Goal: Transaction & Acquisition: Book appointment/travel/reservation

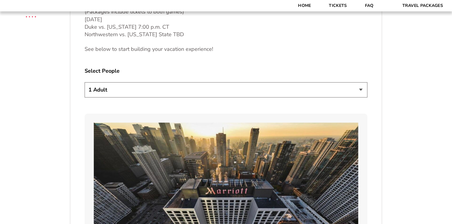
scroll to position [334, 0]
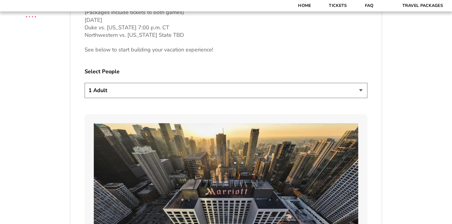
click at [215, 87] on select "1 Adult 2 Adults 3 Adults 4 Adults 2 Adults + 1 Child 2 Adults + 2 Children 2 A…" at bounding box center [226, 90] width 283 height 15
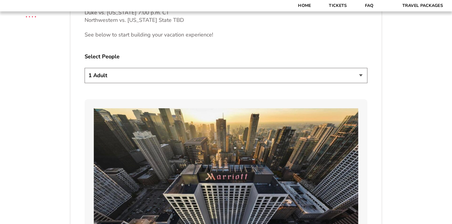
scroll to position [350, 0]
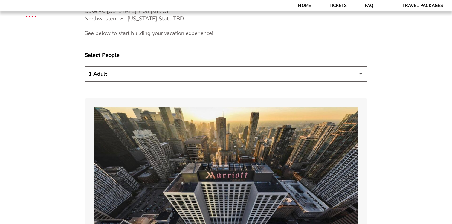
click at [130, 70] on select "1 Adult 2 Adults 3 Adults 4 Adults 2 Adults + 1 Child 2 Adults + 2 Children 2 A…" at bounding box center [226, 73] width 283 height 15
select select "2 Adults"
click at [85, 66] on select "1 Adult 2 Adults 3 Adults 4 Adults 2 Adults + 1 Child 2 Adults + 2 Children 2 A…" at bounding box center [226, 73] width 283 height 15
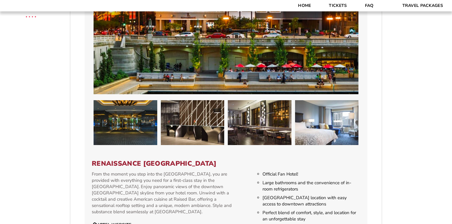
scroll to position [847, 0]
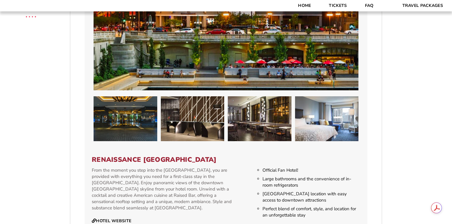
click at [130, 167] on p "From the moment you step into the [GEOGRAPHIC_DATA], you are provided with ever…" at bounding box center [163, 189] width 143 height 44
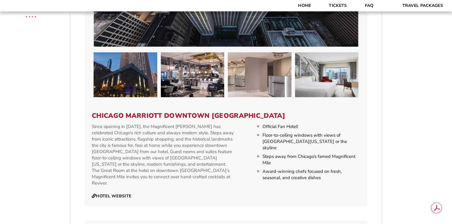
scroll to position [560, 0]
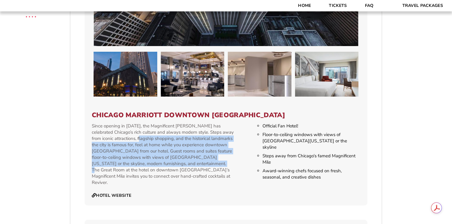
drag, startPoint x: 180, startPoint y: 161, endPoint x: 120, endPoint y: 140, distance: 62.8
click at [120, 140] on p "Since opening in [DATE], the Magnificent [PERSON_NAME] has celebrated Chicago’s…" at bounding box center [163, 154] width 143 height 63
click at [144, 147] on p "Since opening in [DATE], the Magnificent [PERSON_NAME] has celebrated Chicago’s…" at bounding box center [163, 154] width 143 height 63
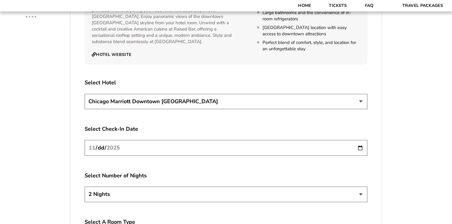
scroll to position [1015, 0]
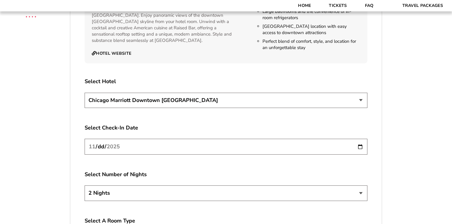
click at [136, 93] on select "[GEOGRAPHIC_DATA] [GEOGRAPHIC_DATA]" at bounding box center [226, 100] width 283 height 15
click at [145, 139] on input "[DATE]" at bounding box center [226, 147] width 283 height 16
click at [360, 143] on input "[DATE]" at bounding box center [226, 147] width 283 height 16
click at [360, 140] on input "[DATE]" at bounding box center [226, 147] width 283 height 16
click at [358, 139] on input "[DATE]" at bounding box center [226, 147] width 283 height 16
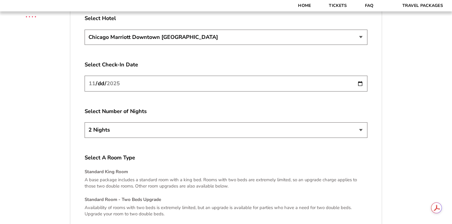
scroll to position [1086, 0]
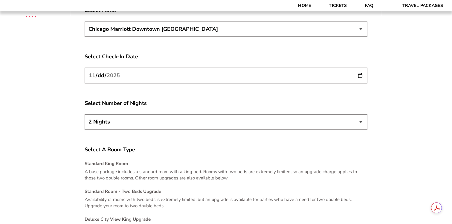
click at [181, 115] on select "2 Nights 3 Nights 4 Nights" at bounding box center [226, 121] width 283 height 15
click at [85, 114] on select "2 Nights 3 Nights 4 Nights" at bounding box center [226, 121] width 283 height 15
click at [146, 68] on input "[DATE]" at bounding box center [226, 76] width 283 height 16
click at [362, 69] on input "[DATE]" at bounding box center [226, 76] width 283 height 16
click at [221, 69] on input "[DATE]" at bounding box center [226, 76] width 283 height 16
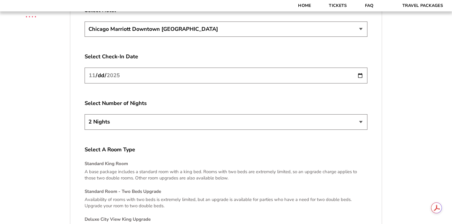
click at [363, 70] on input "[DATE]" at bounding box center [226, 76] width 283 height 16
type input "[DATE]"
drag, startPoint x: 139, startPoint y: 51, endPoint x: 69, endPoint y: 48, distance: 70.4
click at [92, 53] on label "Select Check-In Date" at bounding box center [226, 56] width 283 height 7
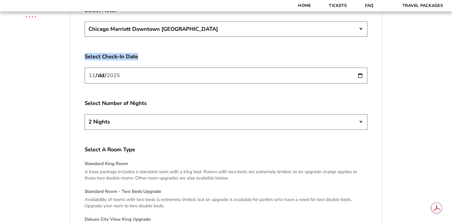
drag, startPoint x: 85, startPoint y: 49, endPoint x: 142, endPoint y: 52, distance: 56.6
click at [142, 53] on label "Select Check-In Date" at bounding box center [226, 56] width 283 height 7
click at [360, 71] on input "[DATE]" at bounding box center [226, 76] width 283 height 16
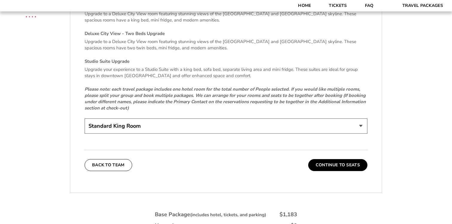
scroll to position [1295, 0]
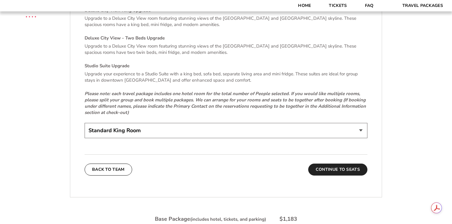
click at [335, 165] on button "Continue To Seats" at bounding box center [337, 170] width 59 height 12
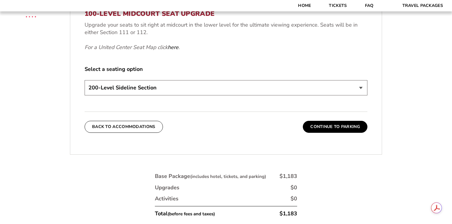
scroll to position [296, 0]
click at [196, 84] on select "200-Level Sideline Section 100-Level Corner Seat Upgrade (+$80 per person) 100-…" at bounding box center [226, 87] width 283 height 15
click at [85, 80] on select "200-Level Sideline Section 100-Level Corner Seat Upgrade (+$80 per person) 100-…" at bounding box center [226, 87] width 283 height 15
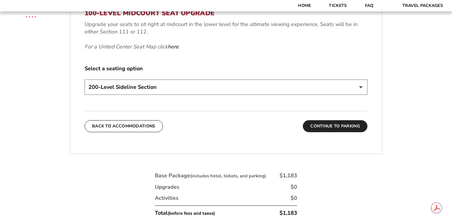
click at [339, 127] on button "Continue To Parking" at bounding box center [335, 126] width 65 height 12
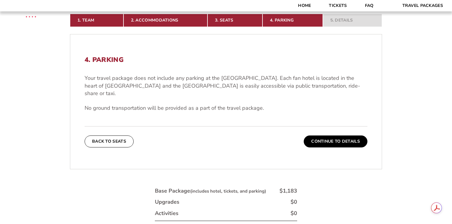
scroll to position [157, 0]
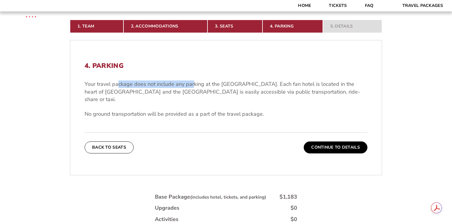
drag, startPoint x: 117, startPoint y: 84, endPoint x: 193, endPoint y: 84, distance: 75.7
click at [194, 85] on p "Your travel package does not include any parking at the [GEOGRAPHIC_DATA]. Each…" at bounding box center [226, 91] width 283 height 23
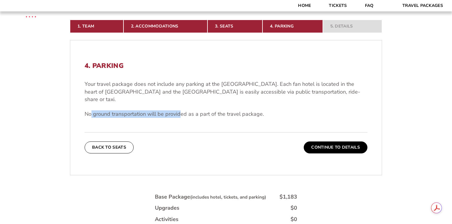
drag, startPoint x: 91, startPoint y: 107, endPoint x: 182, endPoint y: 106, distance: 90.4
click at [182, 110] on p "No ground transportation will be provided as a part of the travel package." at bounding box center [226, 113] width 283 height 7
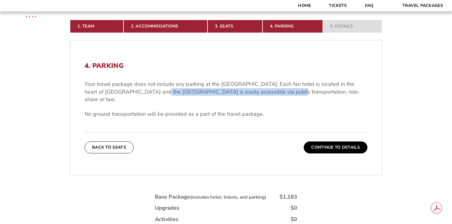
drag, startPoint x: 149, startPoint y: 93, endPoint x: 267, endPoint y: 93, distance: 117.6
click at [267, 93] on p "Your travel package does not include any parking at the [GEOGRAPHIC_DATA]. Each…" at bounding box center [226, 91] width 283 height 23
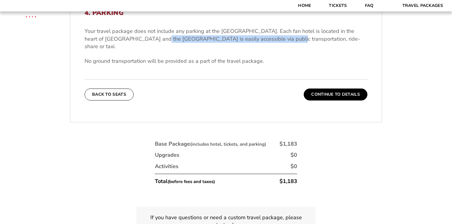
scroll to position [125, 0]
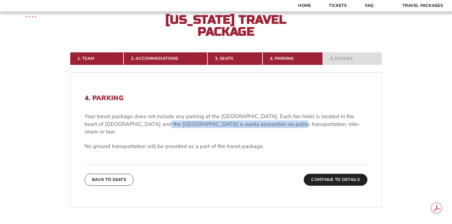
click at [330, 174] on button "Continue To Details" at bounding box center [336, 180] width 64 height 12
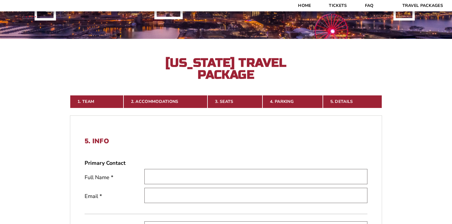
scroll to position [80, 0]
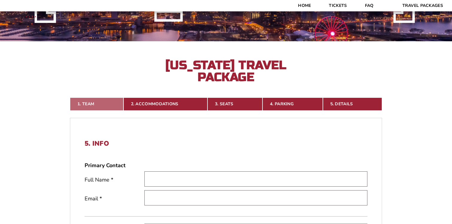
click at [88, 105] on link "1. Team" at bounding box center [97, 104] width 54 height 13
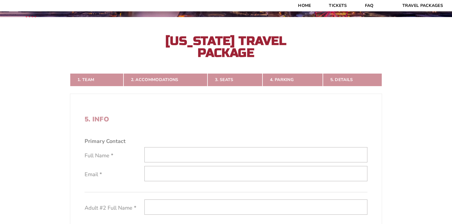
scroll to position [106, 0]
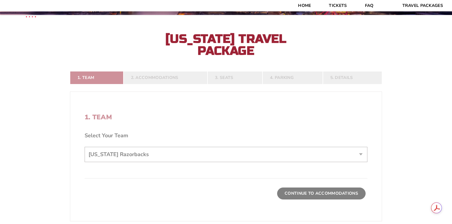
click at [176, 154] on form "[US_STATE] [US_STATE] Travel Package [PERSON_NAME] Travel Package [GEOGRAPHIC_D…" at bounding box center [226, 129] width 452 height 470
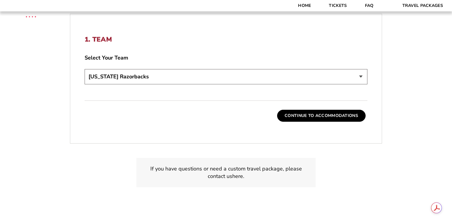
scroll to position [188, 0]
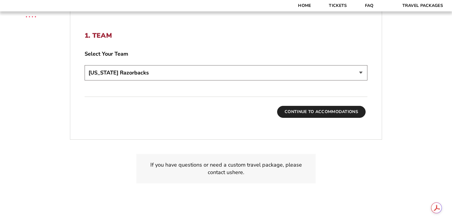
click at [298, 111] on button "Continue To Accommodations" at bounding box center [321, 112] width 89 height 12
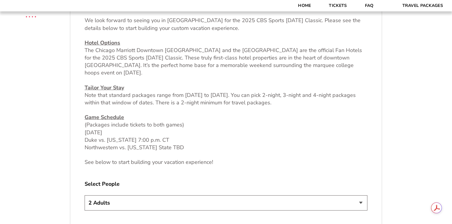
scroll to position [223, 0]
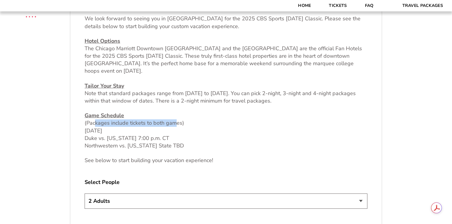
drag, startPoint x: 95, startPoint y: 124, endPoint x: 176, endPoint y: 124, distance: 80.8
click at [176, 124] on p "Game Schedule (Packages include tickets to both games) [DATE] Duke vs. [US_STAT…" at bounding box center [226, 131] width 283 height 38
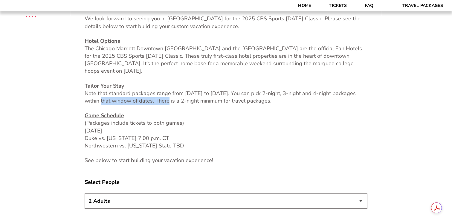
drag, startPoint x: 92, startPoint y: 100, endPoint x: 159, endPoint y: 101, distance: 66.4
click at [159, 101] on p "Tailor Your Stay Note that standard packages range from [DATE] to [DATE]. You c…" at bounding box center [226, 93] width 283 height 23
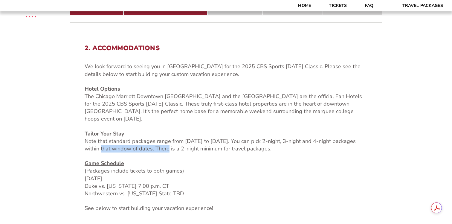
scroll to position [176, 0]
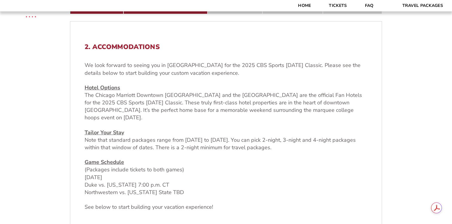
click at [221, 150] on p "Tailor Your Stay Note that standard packages range from [DATE] to [DATE]. You c…" at bounding box center [226, 140] width 283 height 23
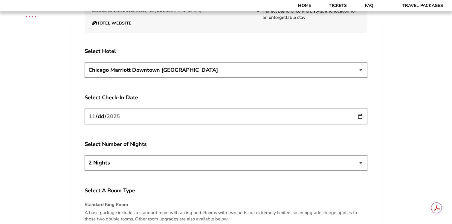
scroll to position [1046, 0]
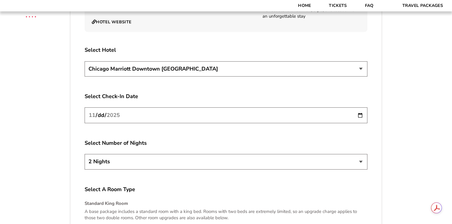
click at [180, 65] on select "[GEOGRAPHIC_DATA] [GEOGRAPHIC_DATA]" at bounding box center [226, 68] width 283 height 15
click at [85, 61] on select "[GEOGRAPHIC_DATA] [GEOGRAPHIC_DATA]" at bounding box center [226, 68] width 283 height 15
click at [165, 108] on input "[DATE]" at bounding box center [226, 115] width 283 height 16
click at [360, 110] on input "[DATE]" at bounding box center [226, 115] width 283 height 16
click at [354, 154] on select "2 Nights 3 Nights 4 Nights" at bounding box center [226, 161] width 283 height 15
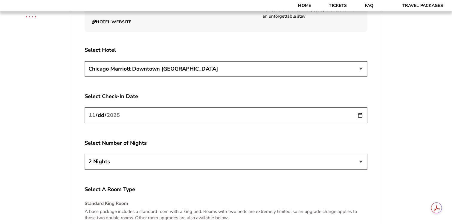
select select "4 Nights"
click at [85, 154] on select "2 Nights 3 Nights 4 Nights" at bounding box center [226, 161] width 283 height 15
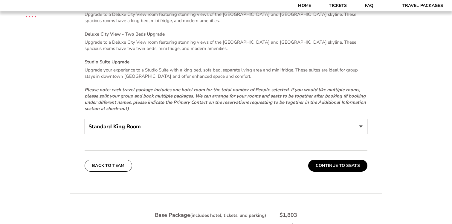
scroll to position [1303, 0]
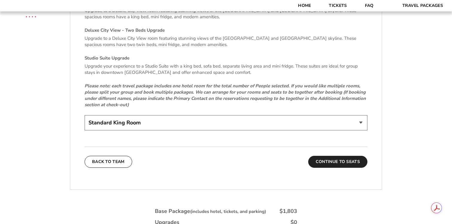
click at [342, 156] on button "Continue To Seats" at bounding box center [337, 162] width 59 height 12
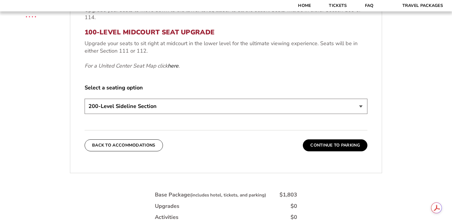
scroll to position [278, 0]
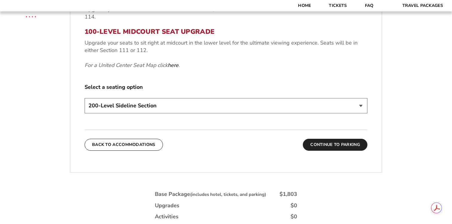
click at [320, 146] on button "Continue To Parking" at bounding box center [335, 145] width 65 height 12
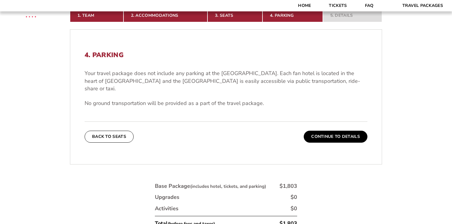
scroll to position [176, 0]
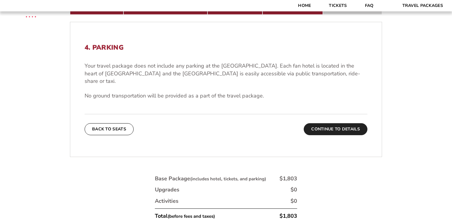
click at [323, 123] on button "Continue To Details" at bounding box center [336, 129] width 64 height 12
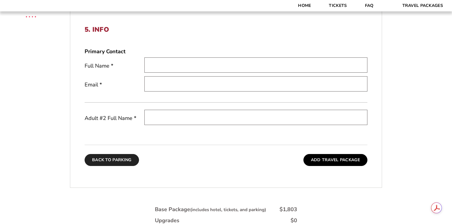
click at [107, 162] on button "Back To Parking" at bounding box center [112, 160] width 54 height 12
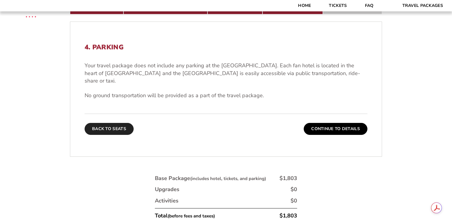
click at [113, 123] on button "Back To Seats" at bounding box center [109, 129] width 49 height 12
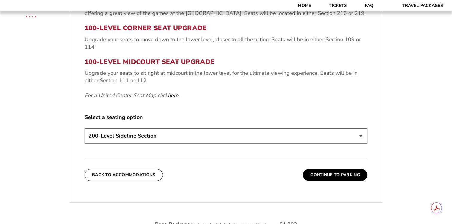
scroll to position [248, 0]
click at [167, 136] on select "200-Level Sideline Section 100-Level Corner Seat Upgrade (+$80 per person) 100-…" at bounding box center [226, 135] width 283 height 15
select select "100-Level Midcourt Seat Upgrade"
click at [85, 128] on select "200-Level Sideline Section 100-Level Corner Seat Upgrade (+$80 per person) 100-…" at bounding box center [226, 135] width 283 height 15
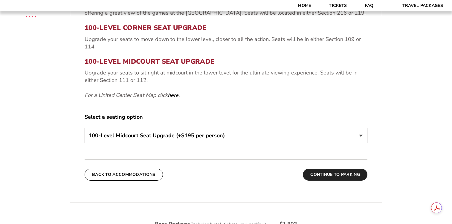
click at [322, 175] on button "Continue To Parking" at bounding box center [335, 175] width 65 height 12
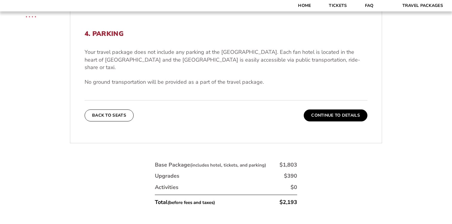
scroll to position [188, 0]
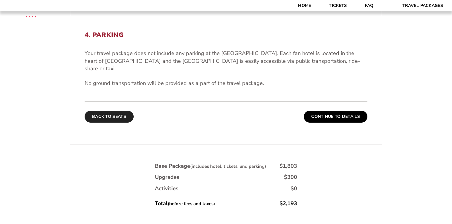
click at [113, 111] on button "Back To Seats" at bounding box center [109, 117] width 49 height 12
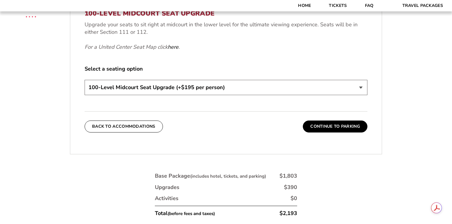
scroll to position [297, 0]
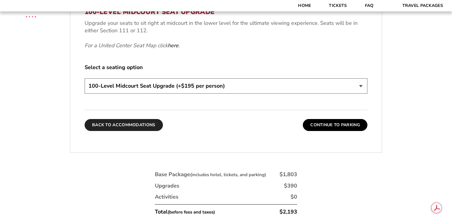
click at [119, 128] on button "Back To Accommodations" at bounding box center [124, 125] width 78 height 12
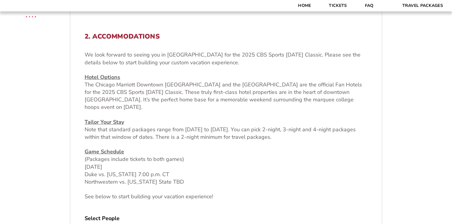
scroll to position [187, 0]
drag, startPoint x: 147, startPoint y: 131, endPoint x: 327, endPoint y: 136, distance: 180.2
click at [327, 136] on p "Tailor Your Stay Note that standard packages range from [DATE] to [DATE]. You c…" at bounding box center [226, 129] width 283 height 23
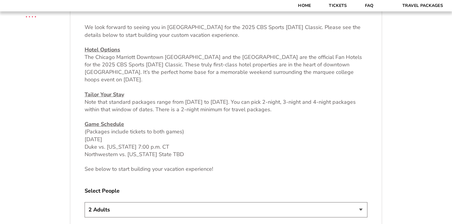
scroll to position [215, 0]
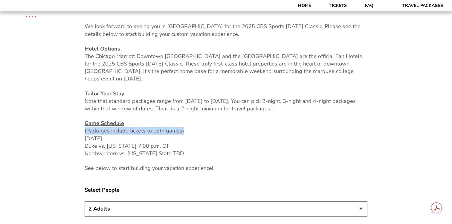
drag, startPoint x: 85, startPoint y: 131, endPoint x: 192, endPoint y: 131, distance: 107.1
click at [192, 131] on p "Game Schedule (Packages include tickets to both games) [DATE] Duke vs. [US_STAT…" at bounding box center [226, 139] width 283 height 38
click at [190, 131] on p "Game Schedule (Packages include tickets to both games) [DATE] Duke vs. [US_STAT…" at bounding box center [226, 139] width 283 height 38
drag, startPoint x: 189, startPoint y: 131, endPoint x: 74, endPoint y: 131, distance: 114.9
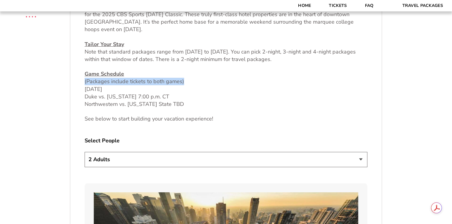
scroll to position [267, 0]
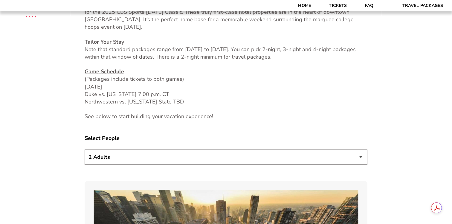
drag, startPoint x: 97, startPoint y: 117, endPoint x: 215, endPoint y: 115, distance: 118.5
click at [216, 115] on p "See below to start building your vacation experience!" at bounding box center [226, 116] width 283 height 7
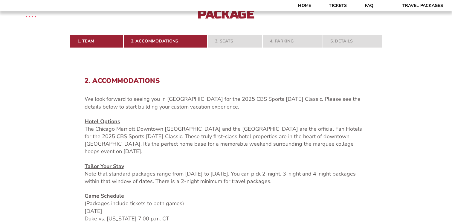
scroll to position [161, 0]
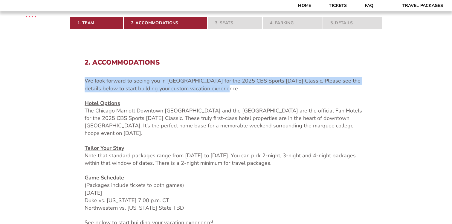
drag, startPoint x: 223, startPoint y: 89, endPoint x: 66, endPoint y: 75, distance: 157.9
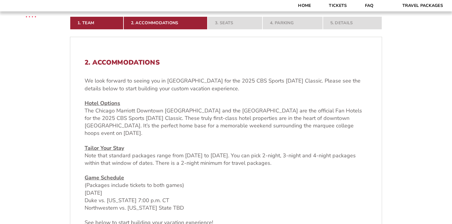
click at [163, 137] on p "Hotel Options The Chicago Marriott Downtown [GEOGRAPHIC_DATA] and the [GEOGRAPH…" at bounding box center [226, 119] width 283 height 38
drag, startPoint x: 150, startPoint y: 131, endPoint x: 84, endPoint y: 108, distance: 70.1
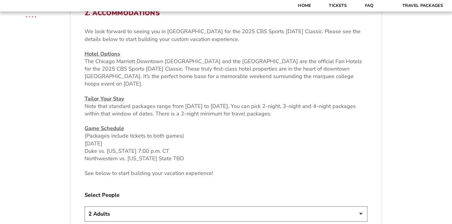
scroll to position [211, 0]
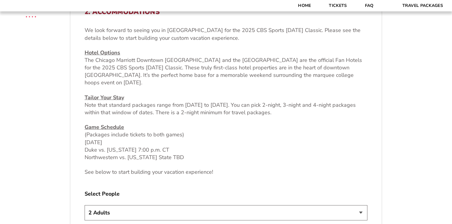
click at [317, 113] on p "Tailor Your Stay Note that standard packages range from [DATE] to [DATE]. You c…" at bounding box center [226, 105] width 283 height 23
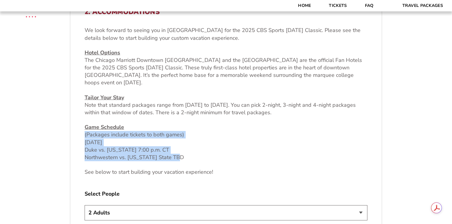
drag, startPoint x: 83, startPoint y: 135, endPoint x: 193, endPoint y: 160, distance: 112.8
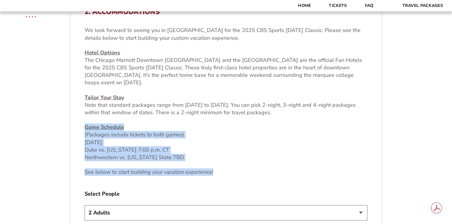
drag, startPoint x: 215, startPoint y: 171, endPoint x: 82, endPoint y: 126, distance: 141.0
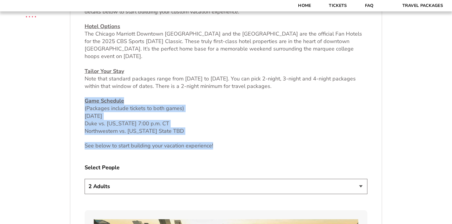
scroll to position [234, 0]
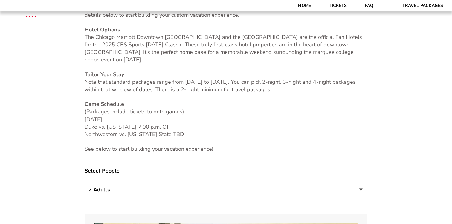
click at [130, 97] on div "We look forward to seeing you in [GEOGRAPHIC_DATA] for the 2025 CBS Sports [DAT…" at bounding box center [226, 78] width 283 height 149
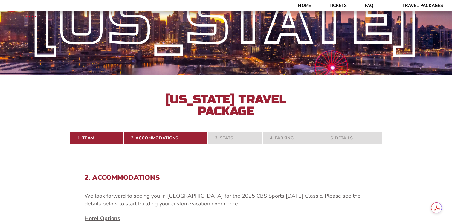
scroll to position [47, 0]
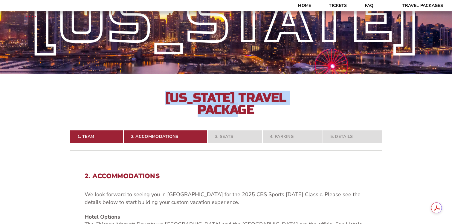
drag, startPoint x: 262, startPoint y: 110, endPoint x: 157, endPoint y: 96, distance: 105.6
click at [157, 96] on div "[US_STATE] [US_STATE] Travel Package" at bounding box center [226, 41] width 452 height 148
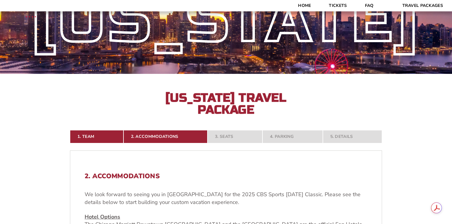
click at [263, 113] on h2 "[US_STATE] Travel Package" at bounding box center [226, 104] width 132 height 24
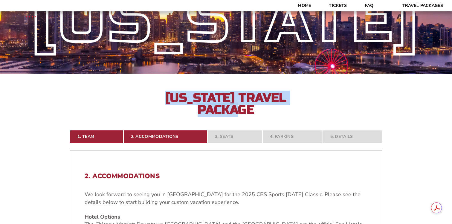
drag, startPoint x: 261, startPoint y: 112, endPoint x: 165, endPoint y: 99, distance: 96.9
click at [165, 99] on h2 "[US_STATE] Travel Package" at bounding box center [226, 104] width 132 height 24
click at [260, 115] on h2 "[US_STATE] Travel Package" at bounding box center [226, 104] width 132 height 24
drag, startPoint x: 260, startPoint y: 111, endPoint x: 165, endPoint y: 99, distance: 96.5
click at [165, 99] on h2 "[US_STATE] Travel Package" at bounding box center [226, 104] width 132 height 24
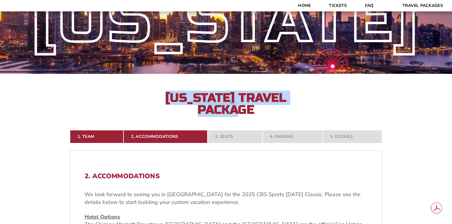
click at [257, 107] on h2 "[US_STATE] Travel Package" at bounding box center [226, 104] width 132 height 24
drag, startPoint x: 257, startPoint y: 110, endPoint x: 162, endPoint y: 102, distance: 96.0
click at [162, 102] on h2 "[US_STATE] Travel Package" at bounding box center [226, 104] width 132 height 24
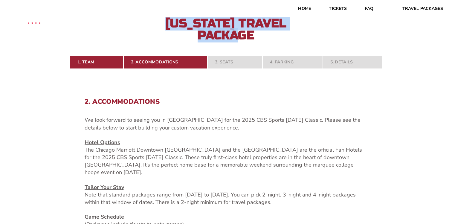
scroll to position [0, 0]
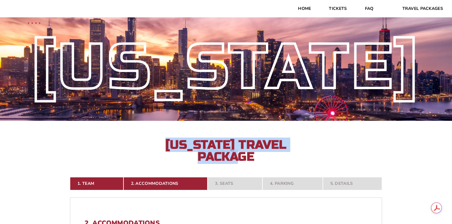
click at [165, 149] on h2 "[US_STATE] Travel Package" at bounding box center [226, 151] width 132 height 24
drag, startPoint x: 166, startPoint y: 146, endPoint x: 259, endPoint y: 157, distance: 93.2
click at [259, 157] on h2 "[US_STATE] Travel Package" at bounding box center [226, 151] width 132 height 24
drag, startPoint x: 265, startPoint y: 154, endPoint x: 163, endPoint y: 138, distance: 103.3
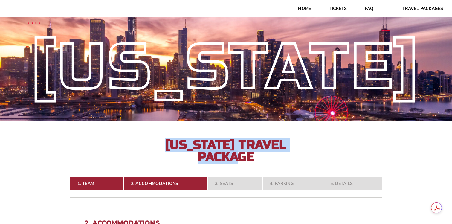
click at [163, 138] on div "[US_STATE] [US_STATE] Travel Package" at bounding box center [226, 88] width 452 height 148
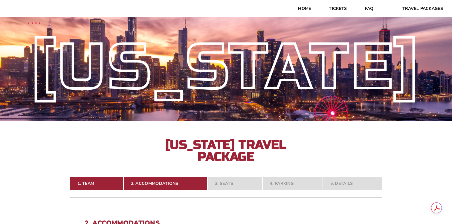
click at [258, 157] on h2 "[US_STATE] Travel Package" at bounding box center [226, 151] width 132 height 24
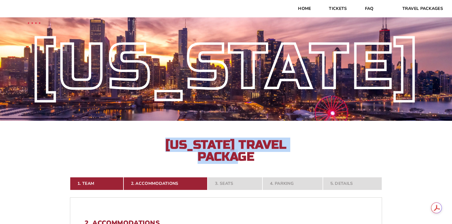
drag, startPoint x: 256, startPoint y: 156, endPoint x: 155, endPoint y: 144, distance: 101.2
click at [155, 144] on div "[US_STATE] [US_STATE] Travel Package" at bounding box center [226, 88] width 452 height 148
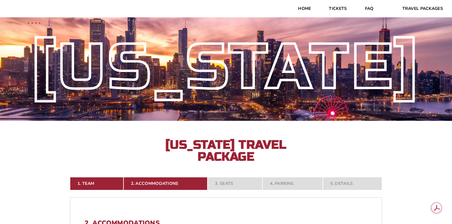
click at [255, 156] on h2 "[US_STATE] Travel Package" at bounding box center [226, 151] width 132 height 24
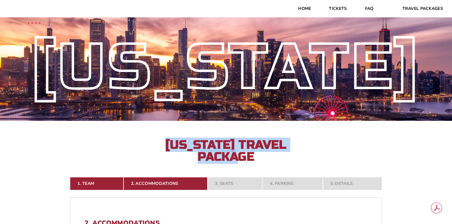
drag, startPoint x: 264, startPoint y: 156, endPoint x: 160, endPoint y: 143, distance: 104.6
click at [160, 143] on div "[US_STATE] [US_STATE] Travel Package" at bounding box center [226, 88] width 452 height 148
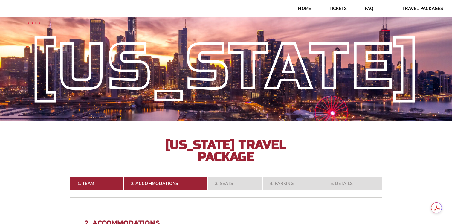
click at [171, 142] on h2 "[US_STATE] Travel Package" at bounding box center [226, 151] width 132 height 24
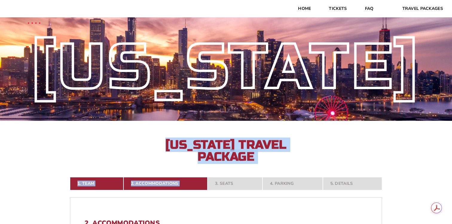
drag, startPoint x: 164, startPoint y: 141, endPoint x: 257, endPoint y: 163, distance: 96.2
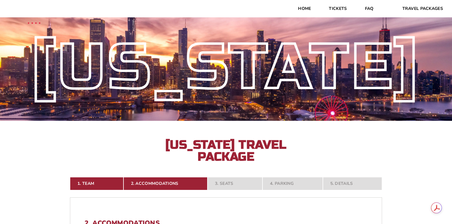
click at [263, 159] on h2 "[US_STATE] Travel Package" at bounding box center [226, 151] width 132 height 24
click at [334, 11] on link "Tickets" at bounding box center [338, 8] width 36 height 17
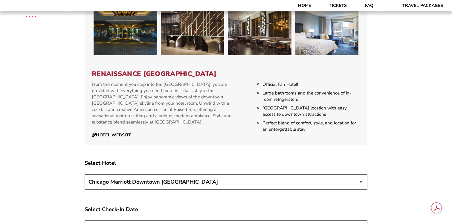
scroll to position [935, 0]
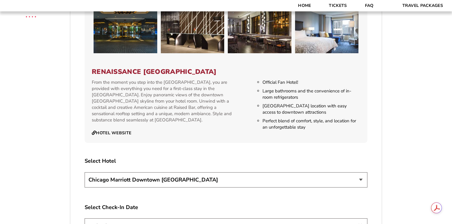
click at [180, 172] on select "[GEOGRAPHIC_DATA] [GEOGRAPHIC_DATA]" at bounding box center [226, 179] width 283 height 15
select select "21326"
click at [85, 172] on select "[GEOGRAPHIC_DATA] [GEOGRAPHIC_DATA]" at bounding box center [226, 179] width 283 height 15
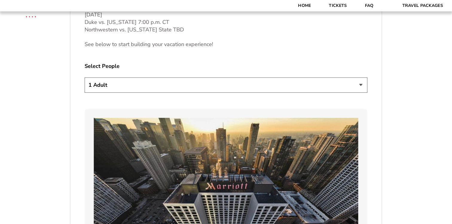
scroll to position [332, 0]
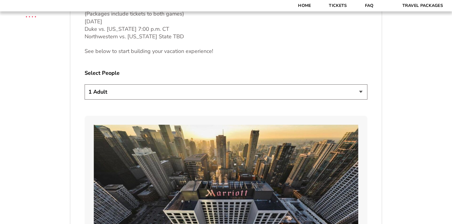
click at [179, 87] on select "1 Adult 2 Adults 3 Adults 4 Adults 2 Adults + 1 Child 2 Adults + 2 Children 2 A…" at bounding box center [226, 91] width 283 height 15
